Goal: Transaction & Acquisition: Obtain resource

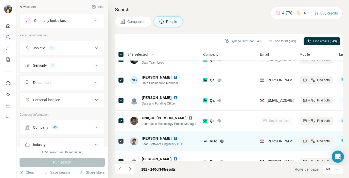
scroll to position [1119, 0]
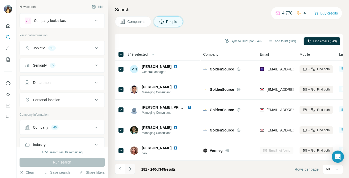
click at [129, 169] on icon "Navigate to next page" at bounding box center [130, 168] width 5 height 5
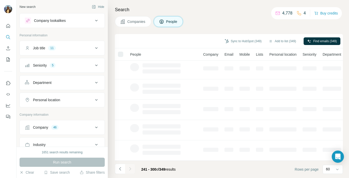
scroll to position [103, 0]
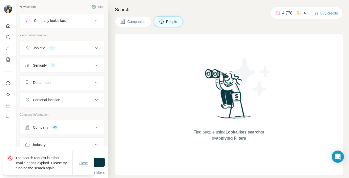
click at [82, 164] on span "Close" at bounding box center [83, 162] width 9 height 5
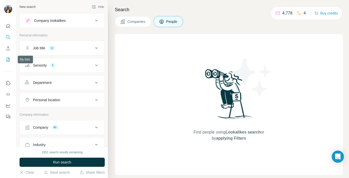
click at [10, 58] on icon "My lists" at bounding box center [8, 59] width 5 height 5
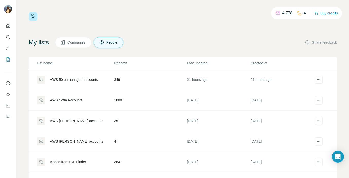
click at [86, 79] on div "AWS 50 unmanaged accounts" at bounding box center [74, 79] width 48 height 5
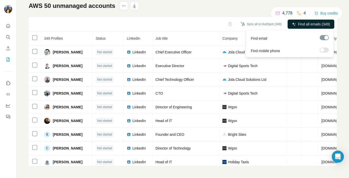
click at [311, 24] on span "Find all emails (349)" at bounding box center [314, 24] width 32 height 5
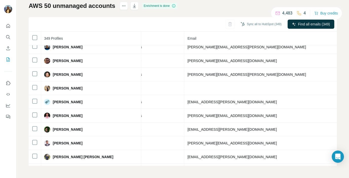
scroll to position [3582, 151]
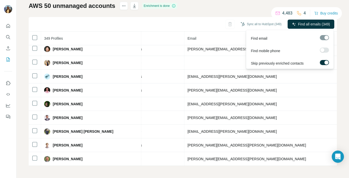
click at [323, 50] on div at bounding box center [323, 50] width 4 height 4
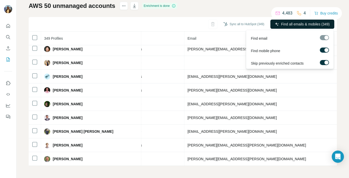
click at [301, 25] on span "Find all emails & mobiles (349)" at bounding box center [305, 24] width 49 height 5
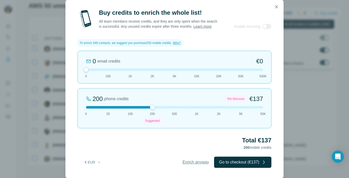
click at [190, 161] on span "Enrich anyway" at bounding box center [196, 162] width 26 height 6
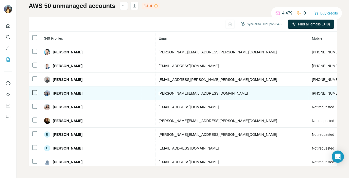
scroll to position [0, 0]
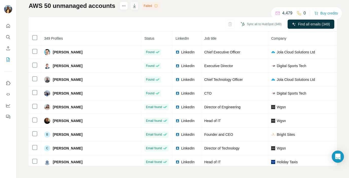
click at [134, 5] on icon "button" at bounding box center [134, 5] width 5 height 5
